Goal: Navigation & Orientation: Find specific page/section

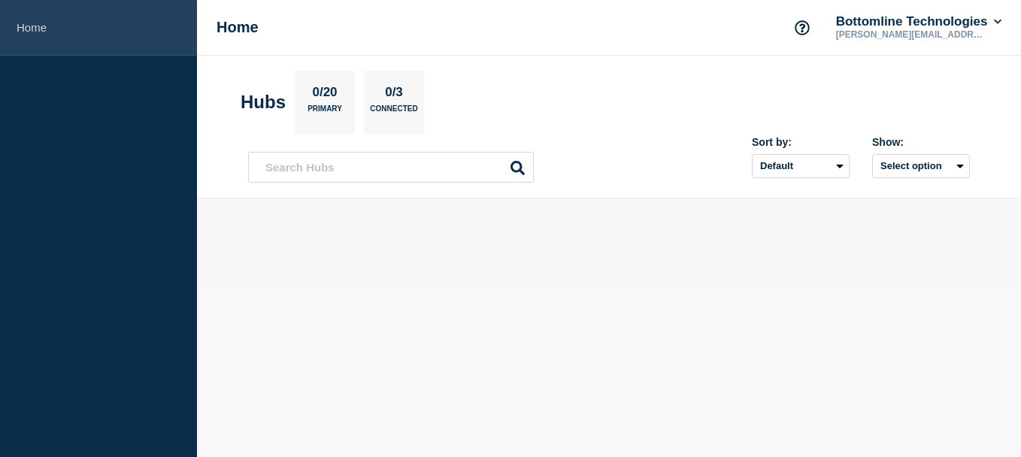
click at [26, 23] on link "Home" at bounding box center [98, 28] width 197 height 56
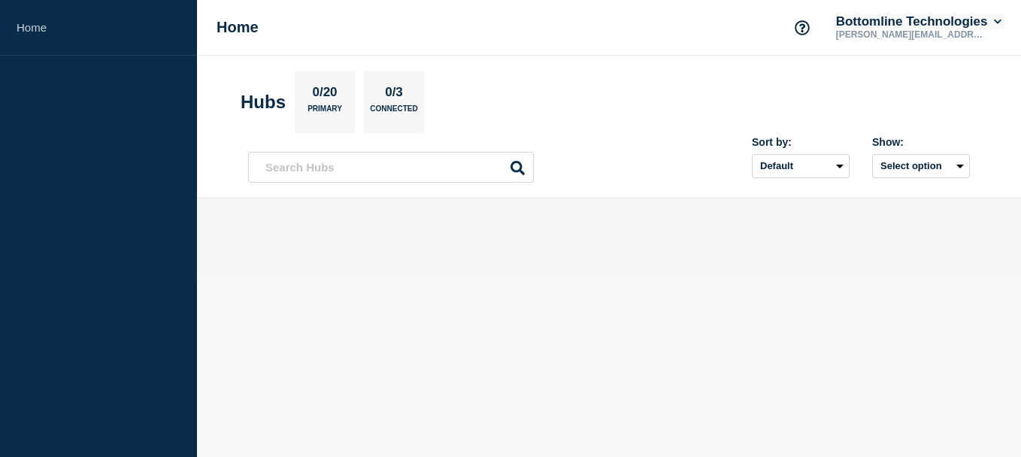
click at [995, 23] on icon at bounding box center [998, 21] width 8 height 9
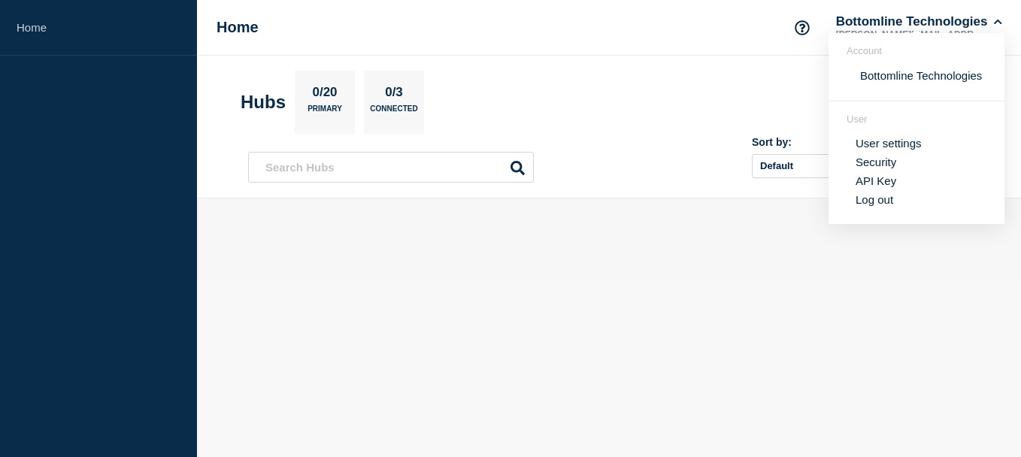
click at [699, 91] on section "Hubs 0/20 Primary 0/3 Connected" at bounding box center [609, 102] width 737 height 63
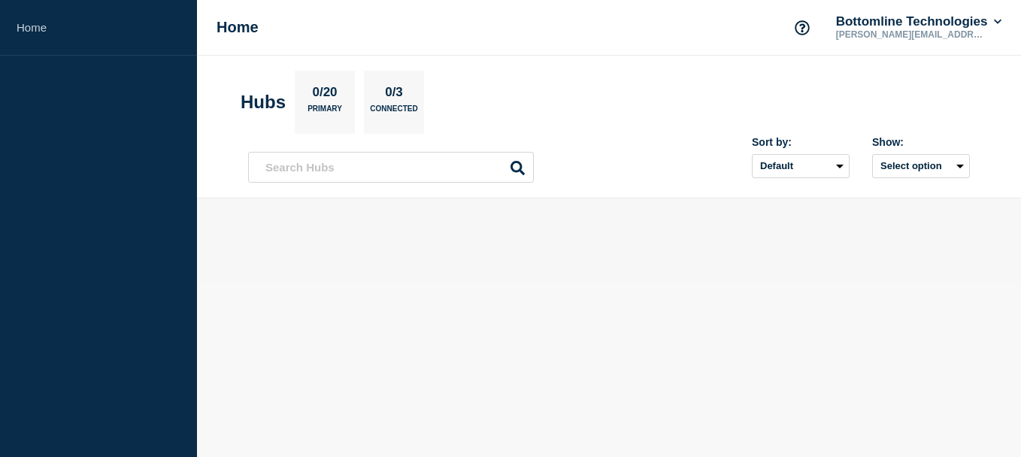
click at [335, 89] on p "0/20" at bounding box center [325, 95] width 36 height 20
click at [784, 173] on select "Default Last added Last updated Most active A-Z" at bounding box center [801, 166] width 98 height 24
click at [915, 171] on button "Select option" at bounding box center [921, 166] width 98 height 24
click at [798, 162] on select "Default Last added Last updated Most active A-Z" at bounding box center [801, 166] width 98 height 24
click at [896, 160] on button "Select option" at bounding box center [921, 166] width 98 height 24
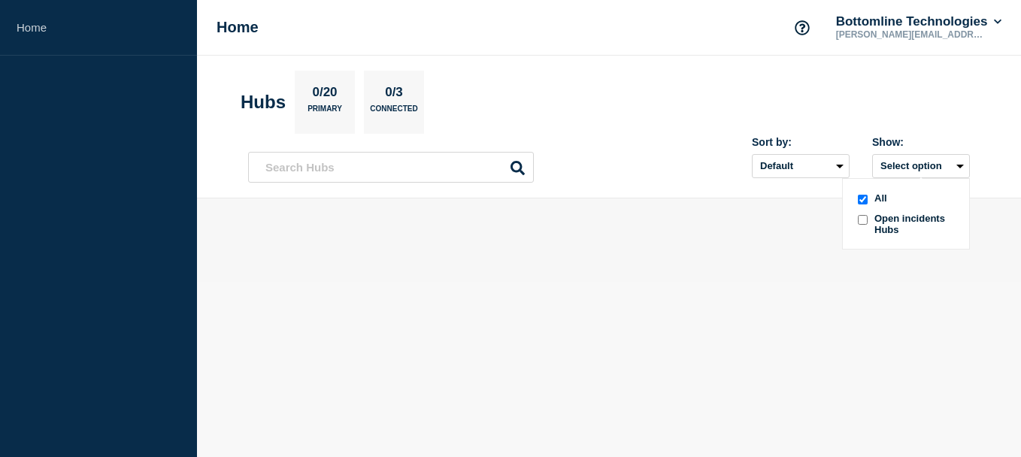
click at [866, 228] on div at bounding box center [862, 224] width 15 height 23
click at [926, 156] on button "Select option" at bounding box center [921, 166] width 98 height 24
click at [820, 165] on select "Default Last added Last updated Most active A-Z" at bounding box center [801, 166] width 98 height 24
click at [752, 154] on select "Default Last added Last updated Most active A-Z" at bounding box center [801, 166] width 98 height 24
click at [795, 25] on icon "Support" at bounding box center [802, 27] width 15 height 15
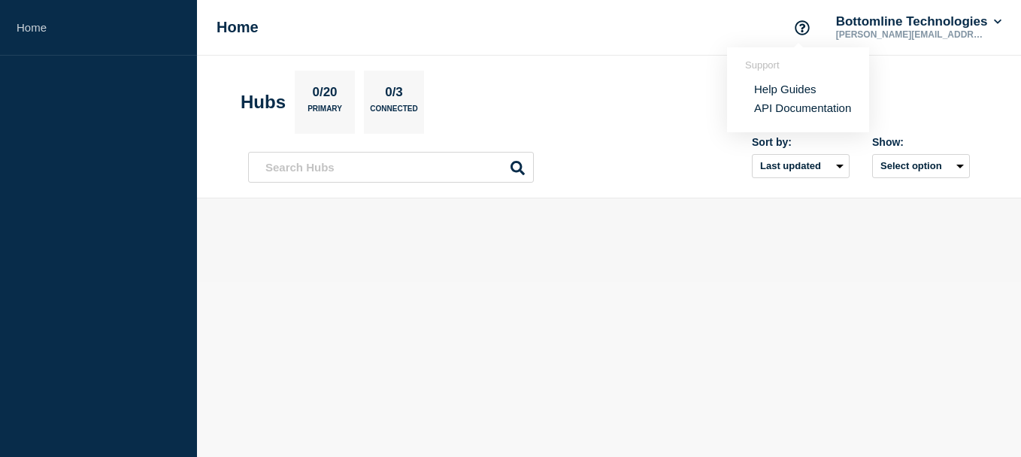
click at [678, 89] on section "Hubs 0/20 Primary 0/3 Connected" at bounding box center [609, 102] width 737 height 63
click at [784, 171] on select "Default Last added Last updated Most active A-Z" at bounding box center [801, 166] width 98 height 24
click at [752, 154] on select "Default Last added Last updated Most active A-Z" at bounding box center [801, 166] width 98 height 24
click at [807, 162] on select "Default Last added Last updated Most active A-Z" at bounding box center [801, 166] width 98 height 24
select select "position"
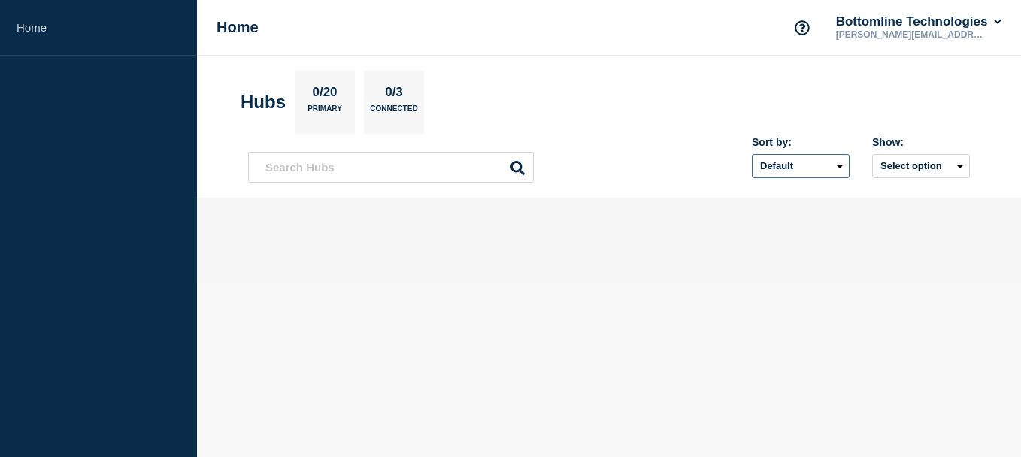
click at [752, 154] on select "Default Last added Last updated Most active A-Z" at bounding box center [801, 166] width 98 height 24
click at [932, 162] on button "Select option" at bounding box center [921, 166] width 98 height 24
click at [865, 202] on input "all checkbox" at bounding box center [863, 200] width 10 height 10
checkbox input "false"
checkbox input "true"
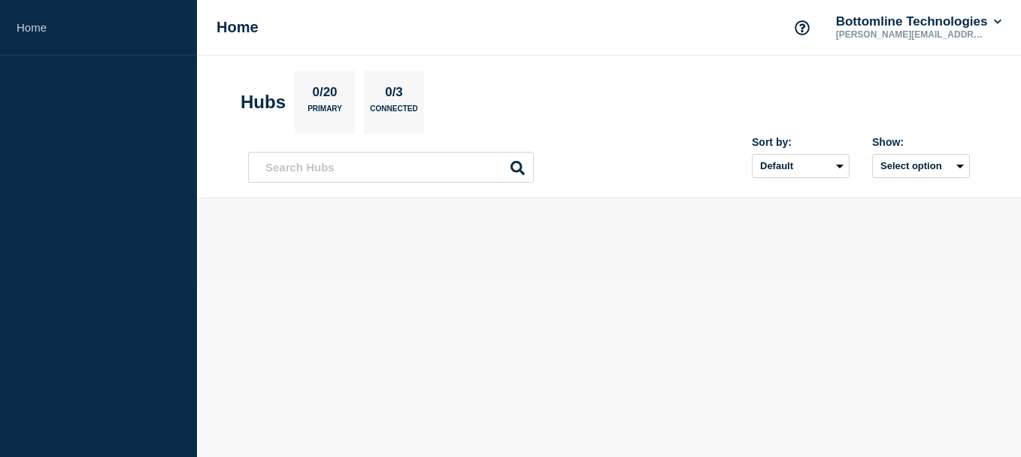
click at [901, 144] on div "Show:" at bounding box center [921, 142] width 98 height 12
click at [897, 159] on button "Select option" at bounding box center [921, 166] width 98 height 24
click at [857, 143] on div "Sort by: Default Last added Last updated Most active A-Z Show: Select option Al…" at bounding box center [849, 157] width 241 height 42
click at [896, 152] on div "Show: Select option" at bounding box center [921, 157] width 98 height 42
click at [899, 162] on button "Select option" at bounding box center [921, 166] width 98 height 24
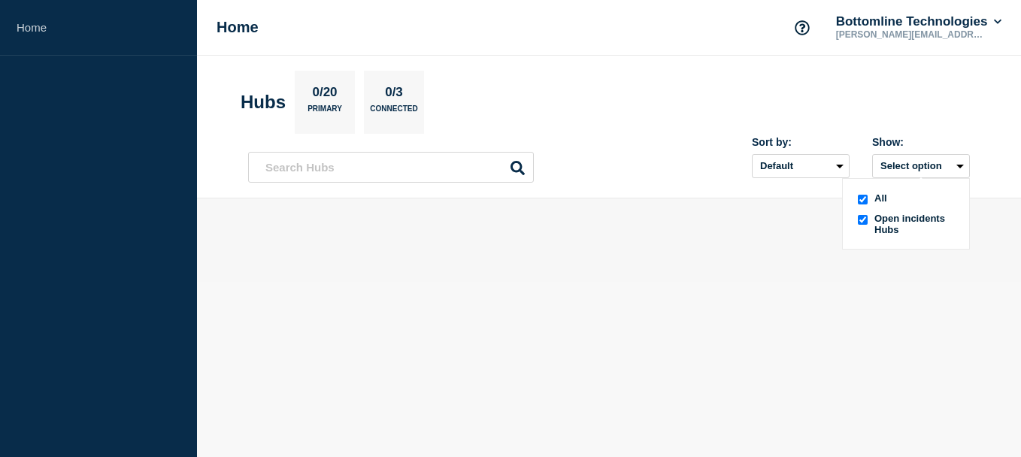
click at [866, 211] on ul "All Open incidents Hubs" at bounding box center [906, 214] width 102 height 43
click at [901, 163] on button "Select option" at bounding box center [921, 166] width 98 height 24
click at [864, 214] on div at bounding box center [862, 224] width 15 height 23
click at [908, 169] on button "Select option" at bounding box center [921, 166] width 98 height 24
click at [862, 220] on input "openIncidentsHubs checkbox" at bounding box center [863, 220] width 10 height 10
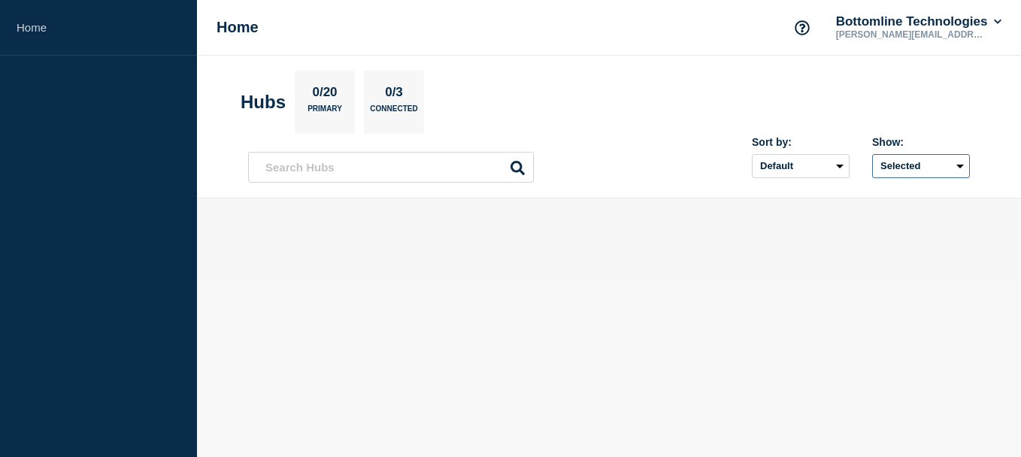
click at [899, 168] on button "Selected" at bounding box center [921, 166] width 98 height 24
click at [865, 197] on input "all checkbox" at bounding box center [863, 200] width 10 height 10
